Goal: Transaction & Acquisition: Obtain resource

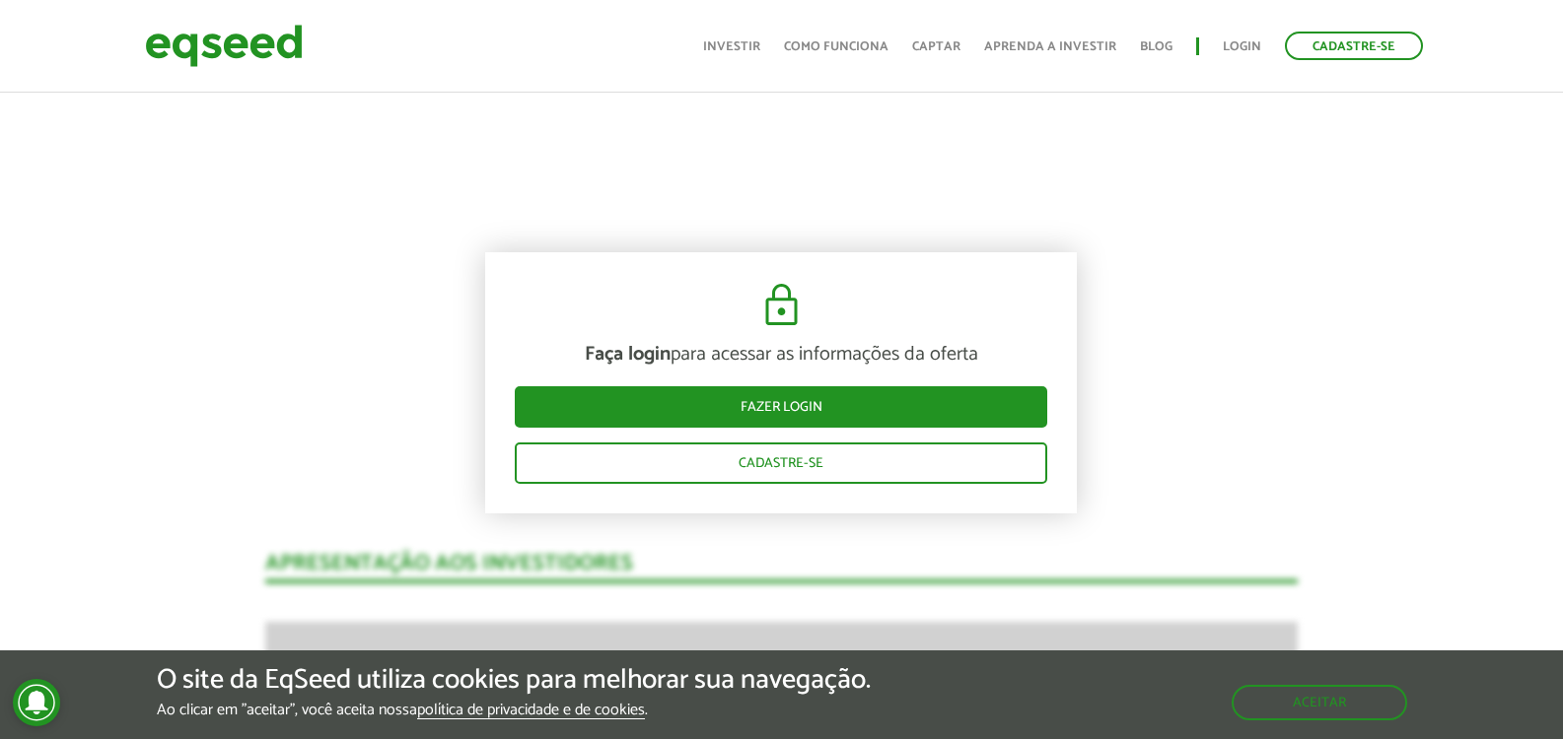
scroll to position [1183, 0]
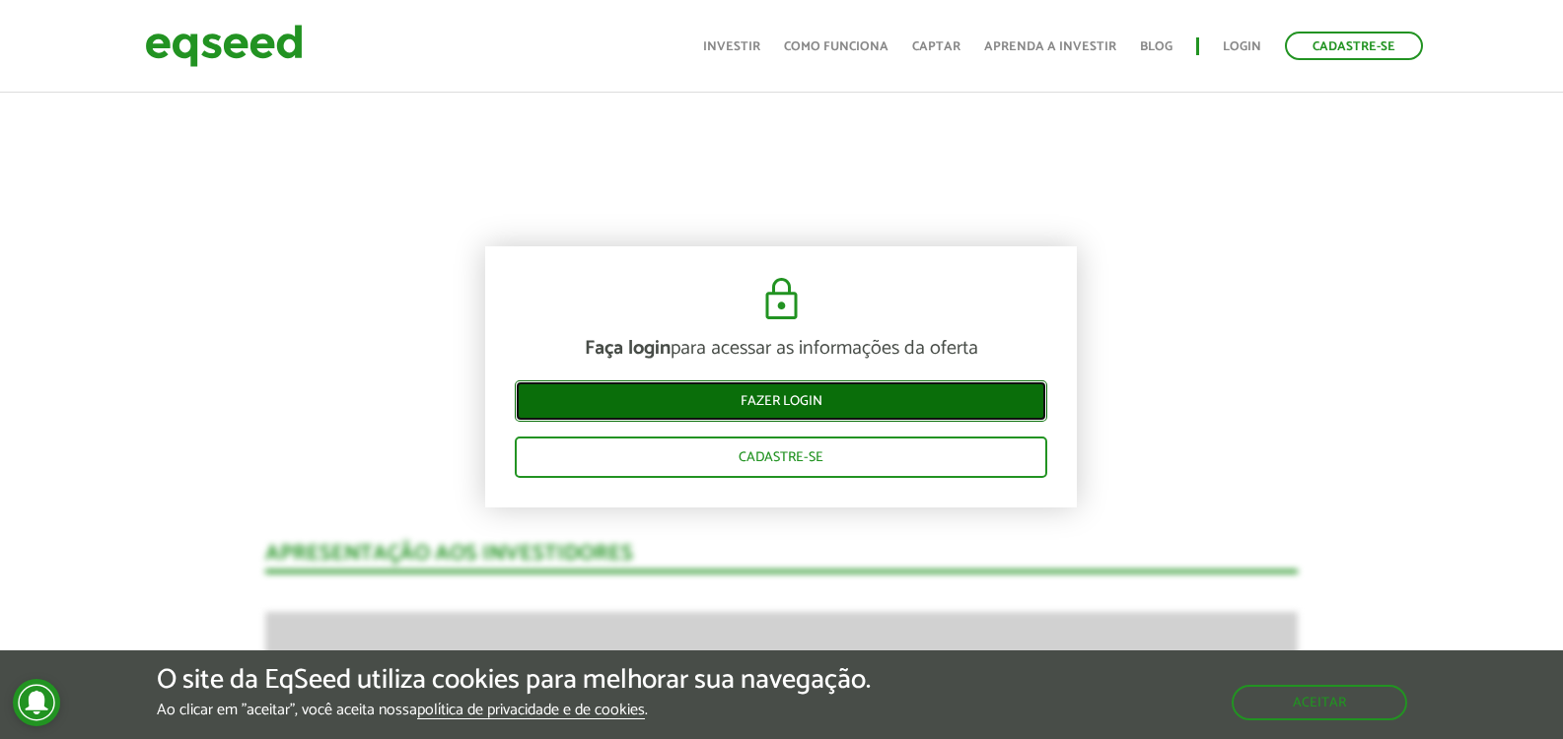
click at [770, 400] on link "Fazer login" at bounding box center [781, 401] width 532 height 41
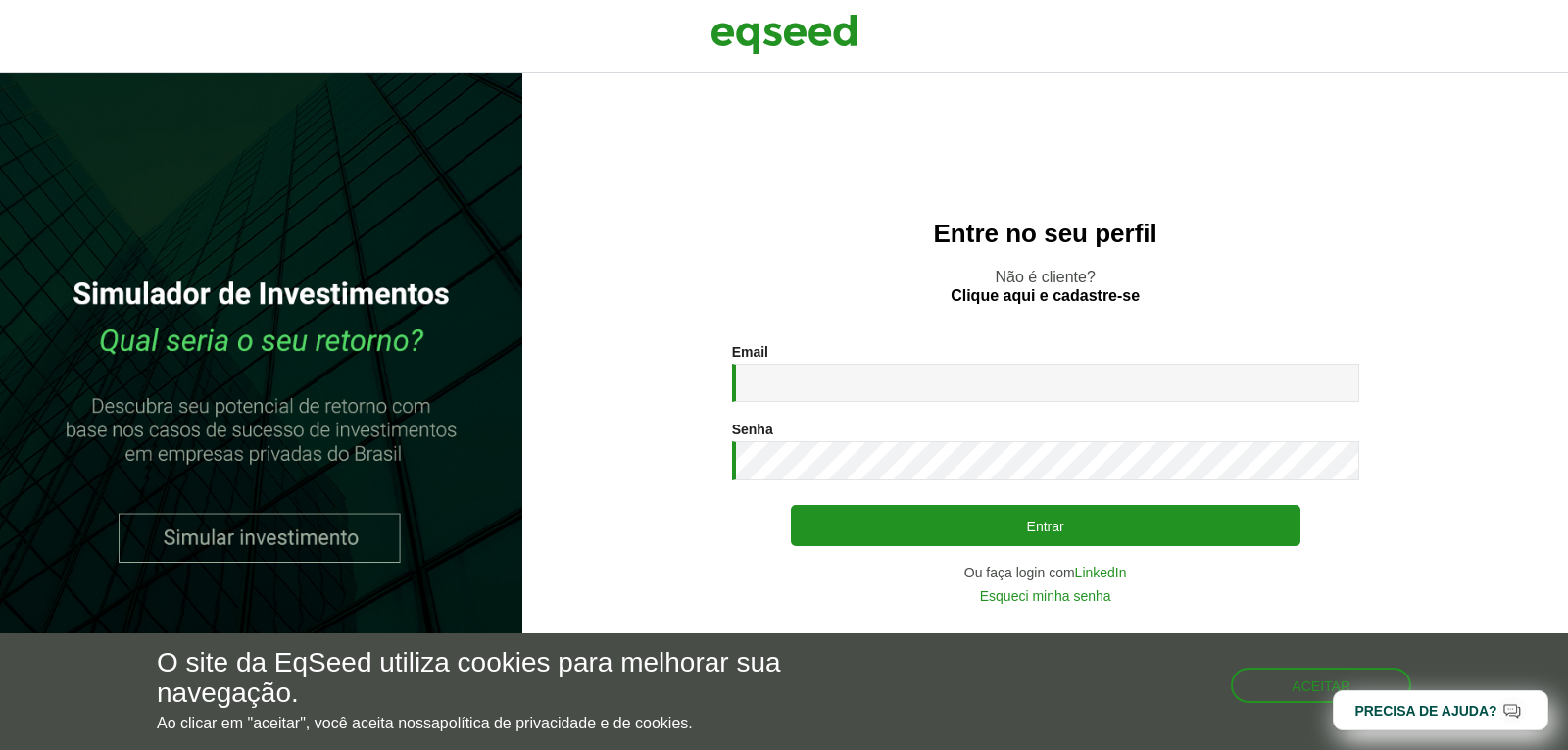
click at [867, 359] on div "Email * Digite seu endereço de e-mail." at bounding box center [1045, 373] width 627 height 58
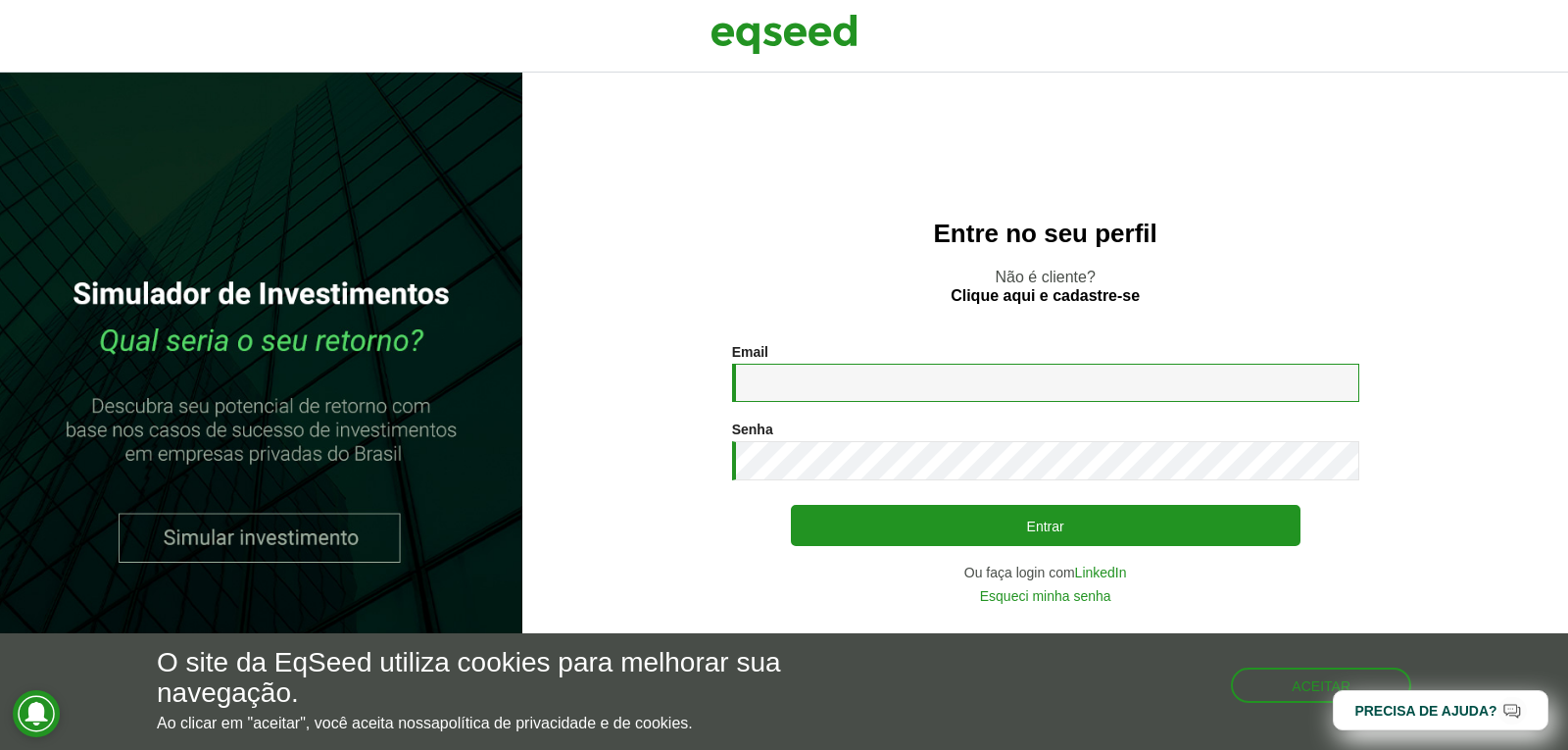
click at [877, 379] on input "Email *" at bounding box center [1045, 383] width 627 height 38
type input "**********"
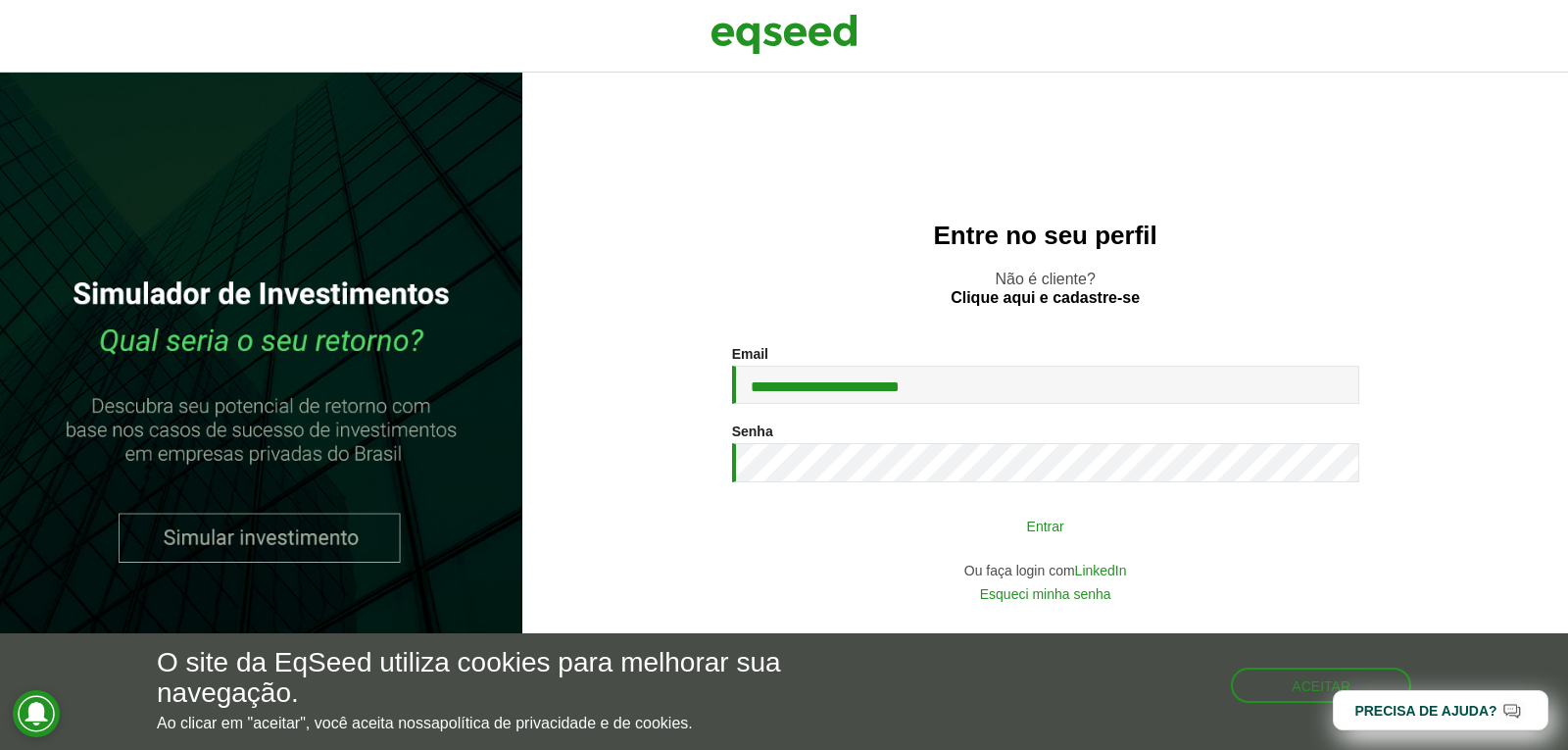
click at [964, 539] on button "Entrar" at bounding box center [1046, 525] width 510 height 37
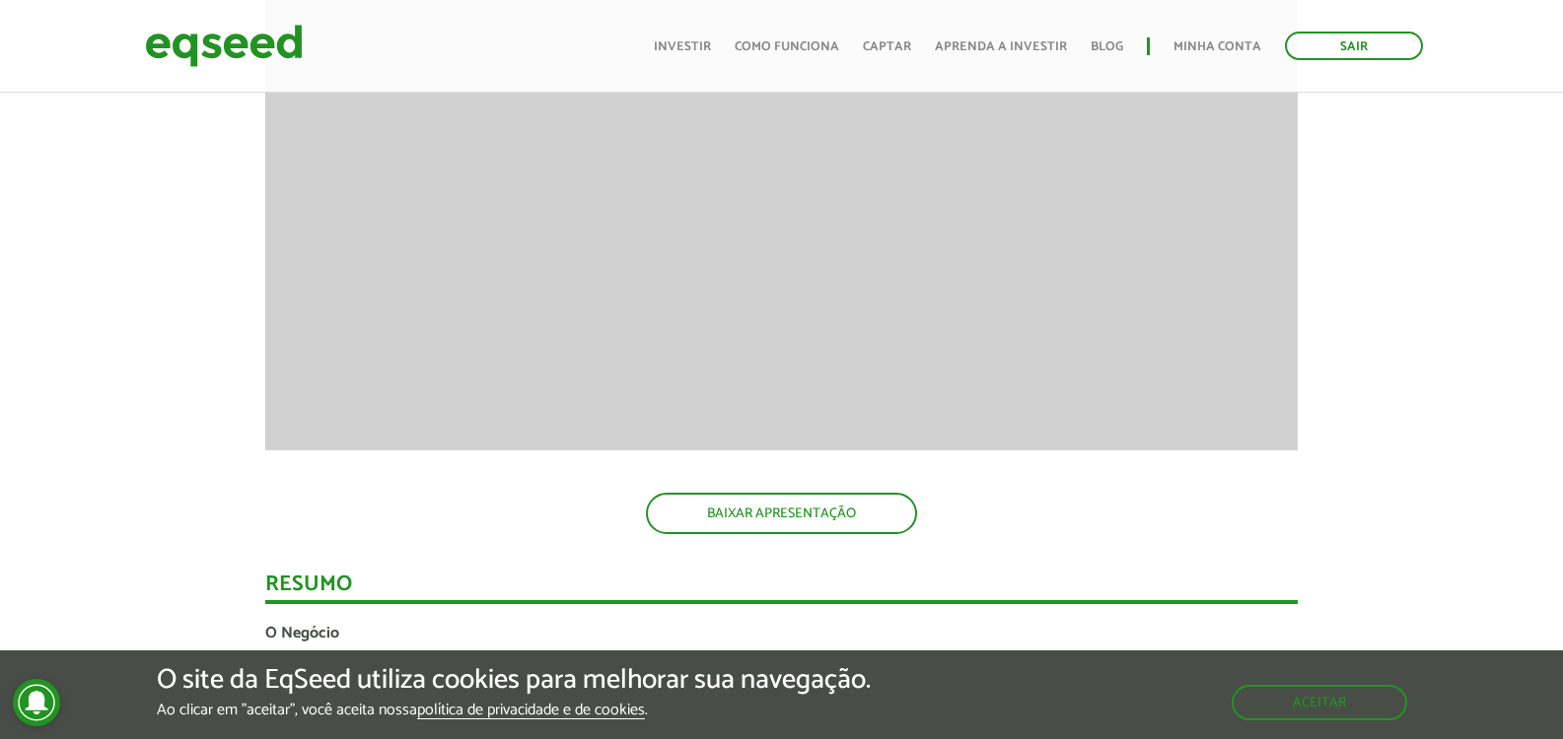
scroll to position [1774, 0]
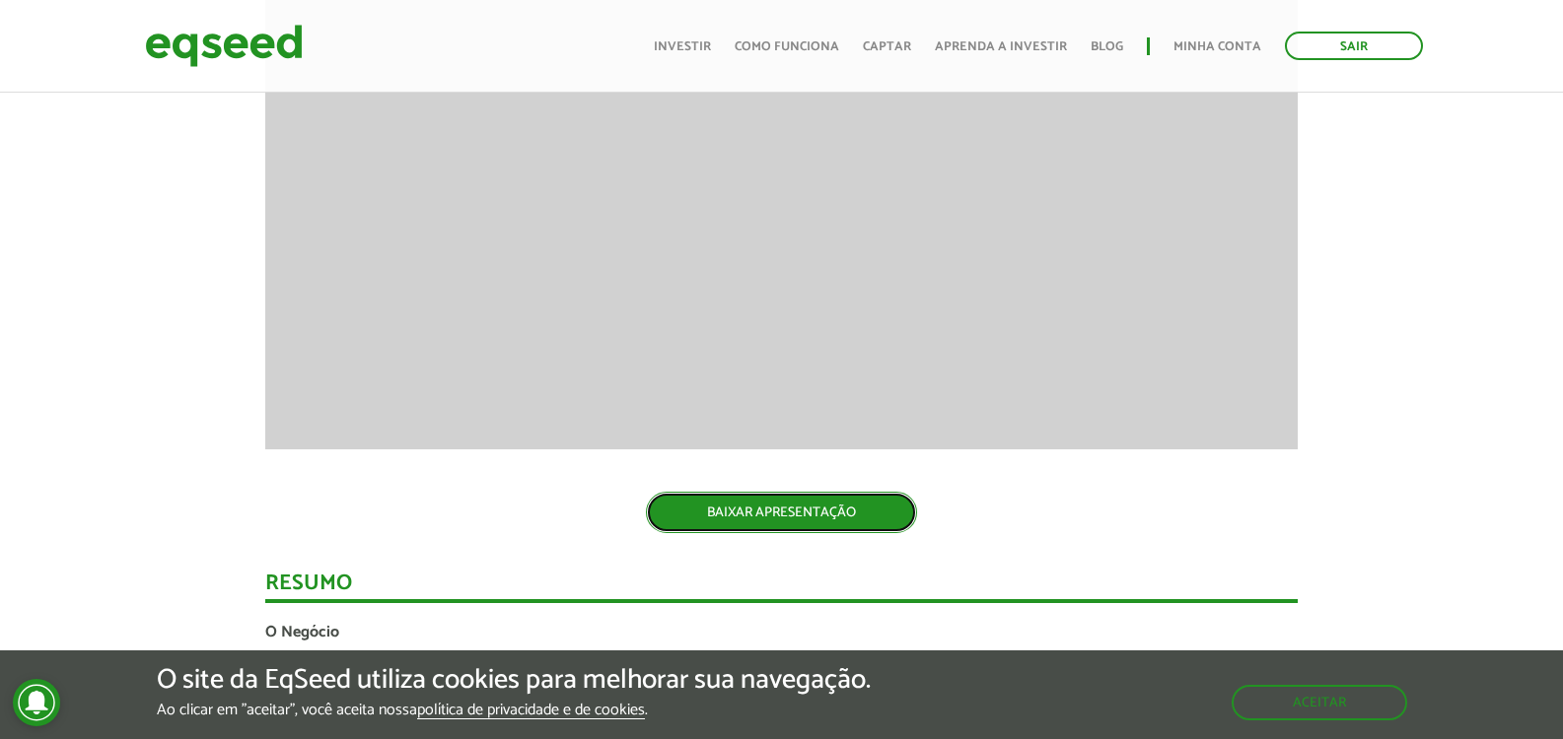
click at [796, 501] on link "BAIXAR APRESENTAÇÃO" at bounding box center [781, 512] width 271 height 41
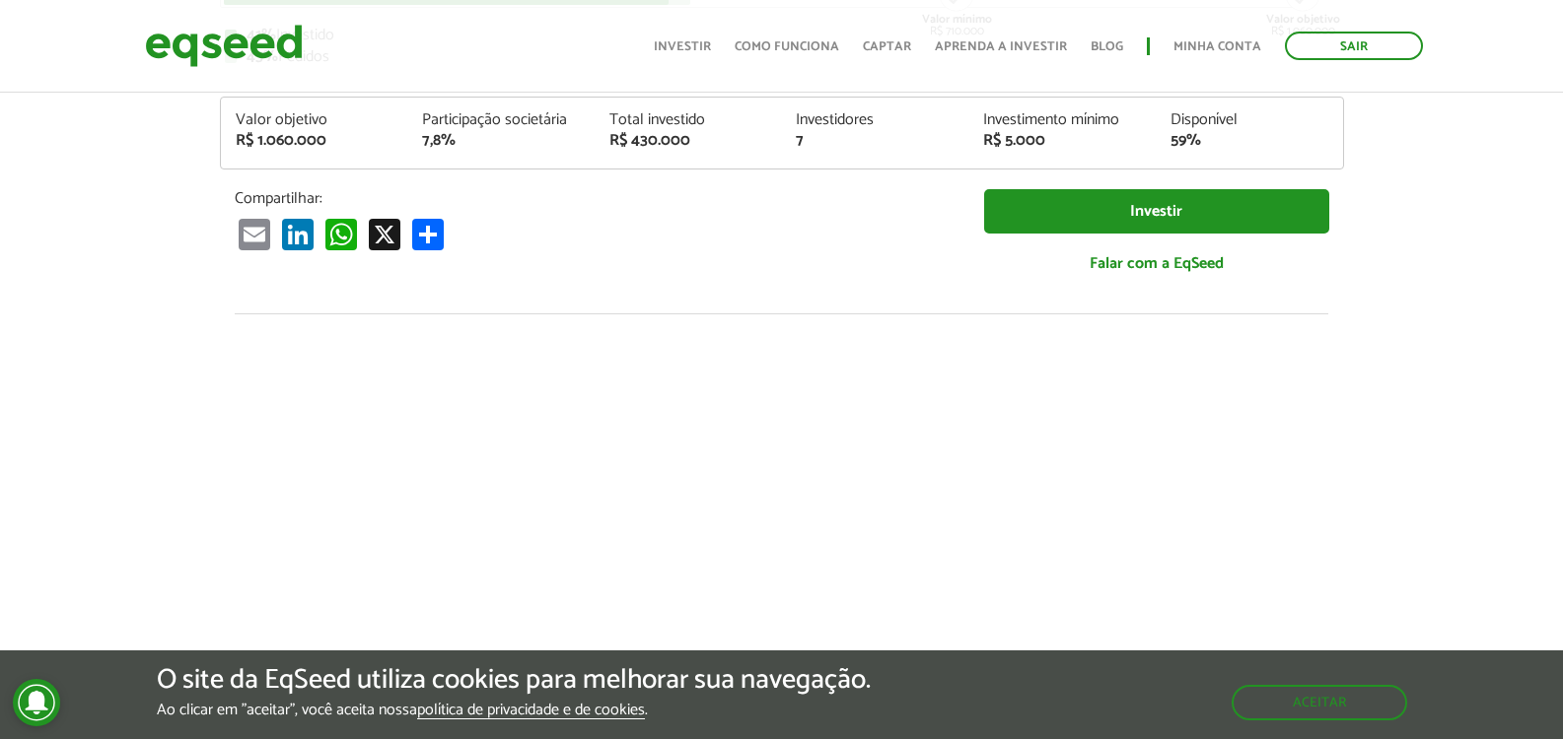
scroll to position [197, 0]
